Goal: Information Seeking & Learning: Learn about a topic

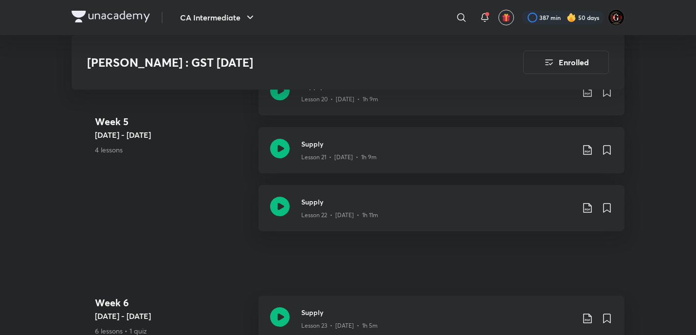
scroll to position [2075, 0]
